Goal: Navigation & Orientation: Understand site structure

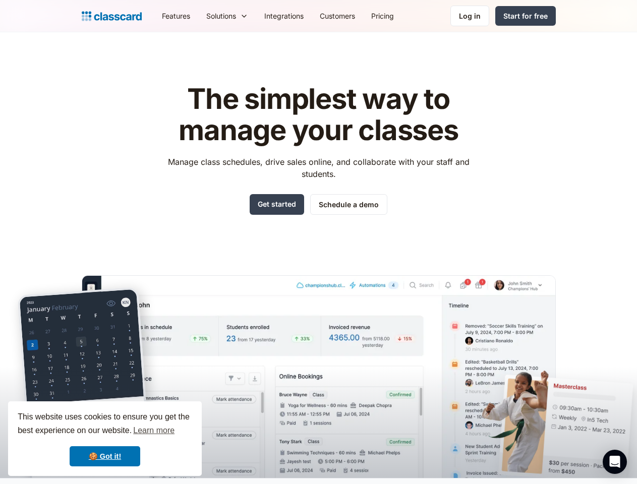
click at [318, 242] on div "The simplest way to manage your classes Manage class schedules, drive sales onl…" at bounding box center [319, 273] width 474 height 411
click at [105, 439] on div "This website uses cookies to ensure you get the best experience on our website.…" at bounding box center [105, 439] width 194 height 75
click at [355, 16] on nav "Features Resources Blog The latest industry news, updates and info. Customer st…" at bounding box center [355, 16] width 402 height 23
click at [198, 16] on div "Solutions Sports academy Swim school Dance studio Gymnastics Music school Marti…" at bounding box center [227, 16] width 58 height 23
click at [615, 462] on icon "Open Intercom Messenger" at bounding box center [615, 462] width 11 height 12
